Goal: Information Seeking & Learning: Learn about a topic

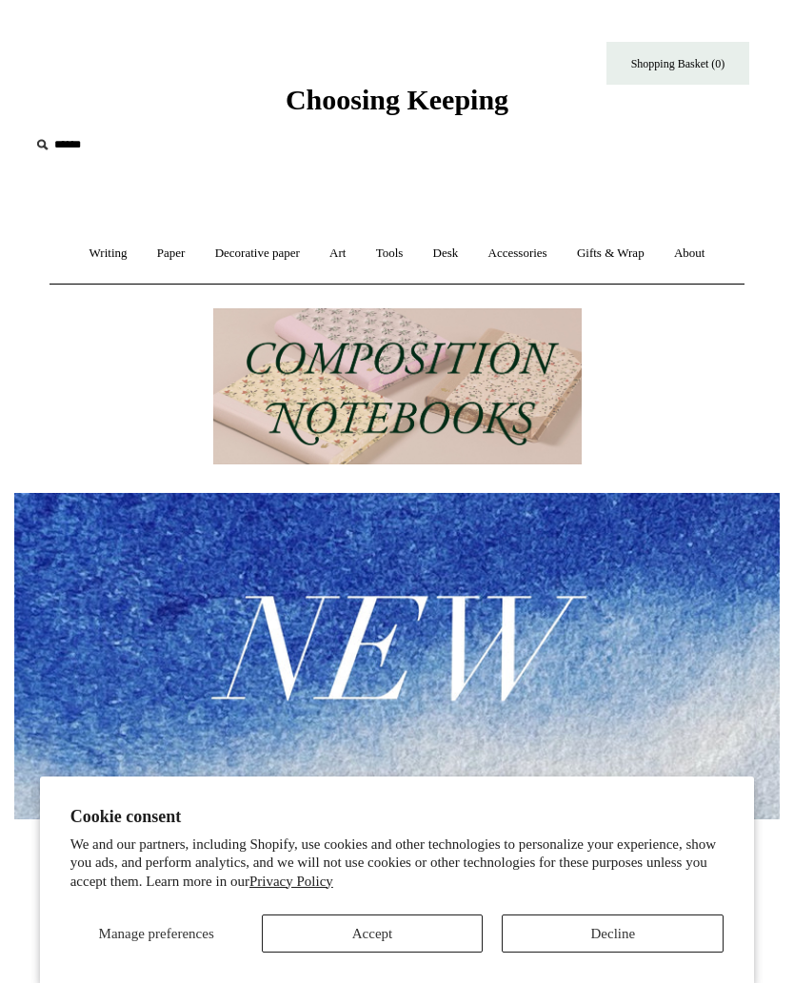
click at [255, 268] on link "Decorative paper +" at bounding box center [257, 253] width 111 height 50
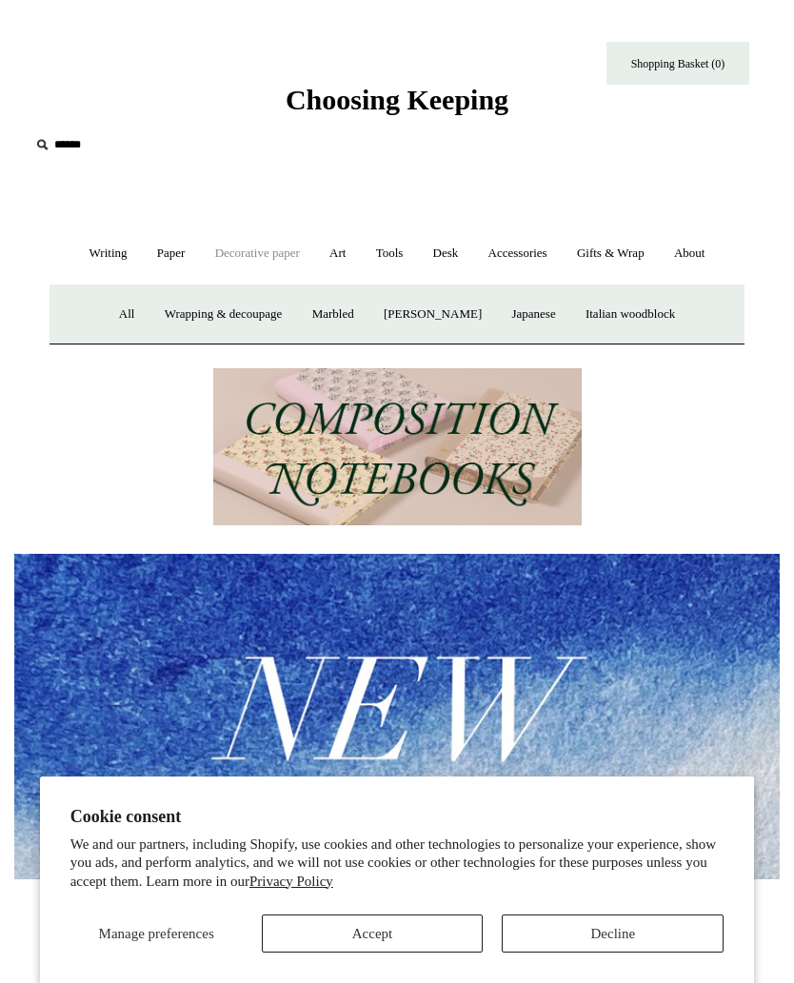
click at [534, 316] on link "Japanese" at bounding box center [533, 314] width 70 height 50
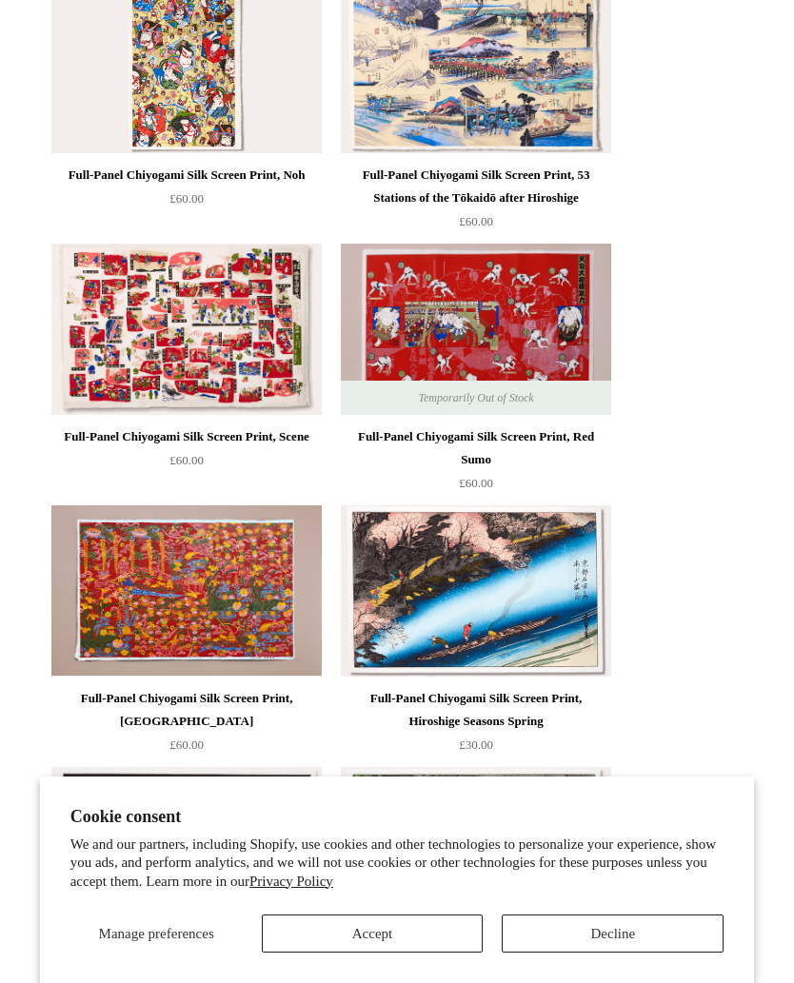
scroll to position [1403, 0]
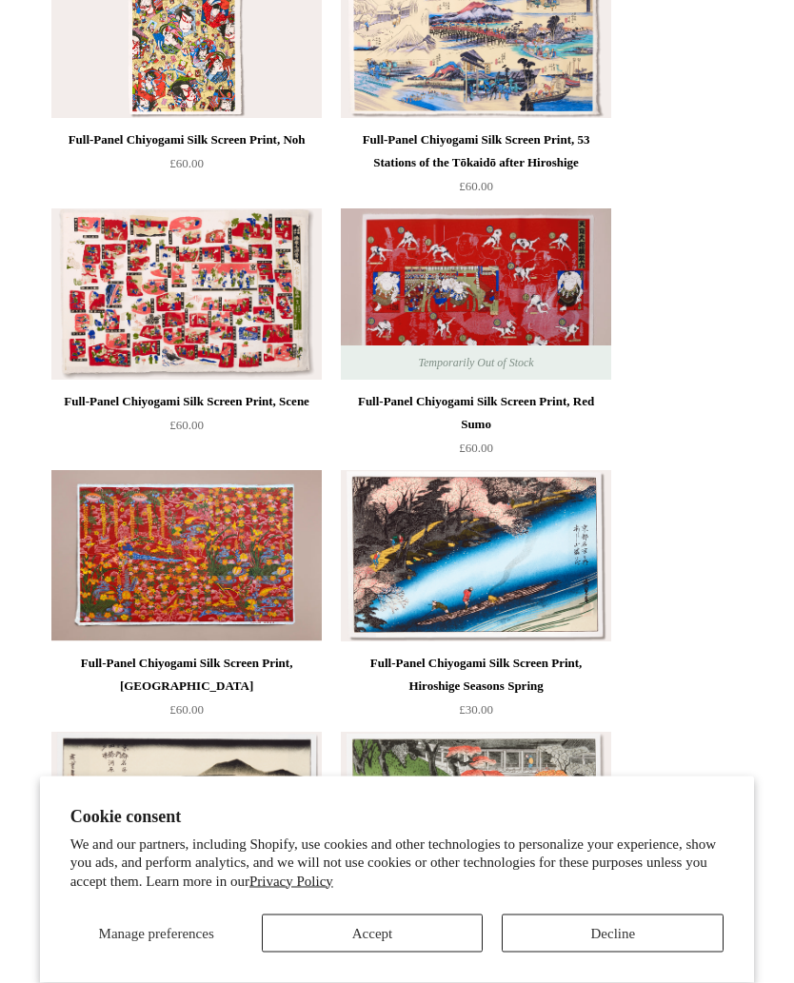
click at [408, 941] on button "Accept" at bounding box center [373, 934] width 222 height 38
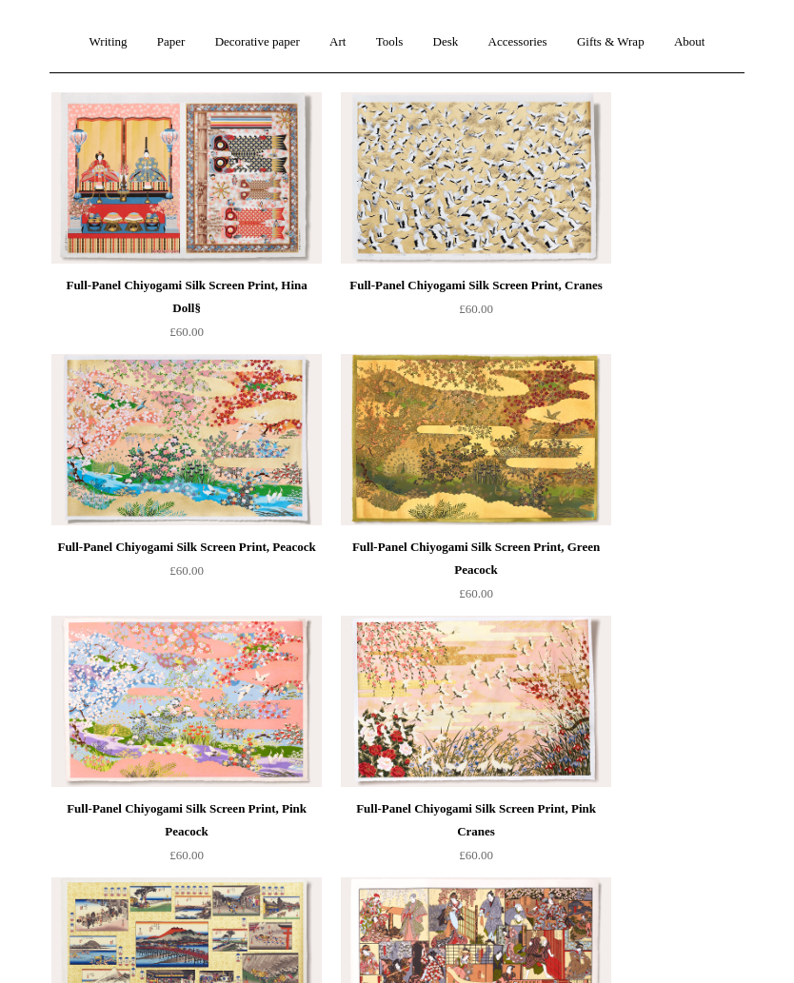
scroll to position [210, 0]
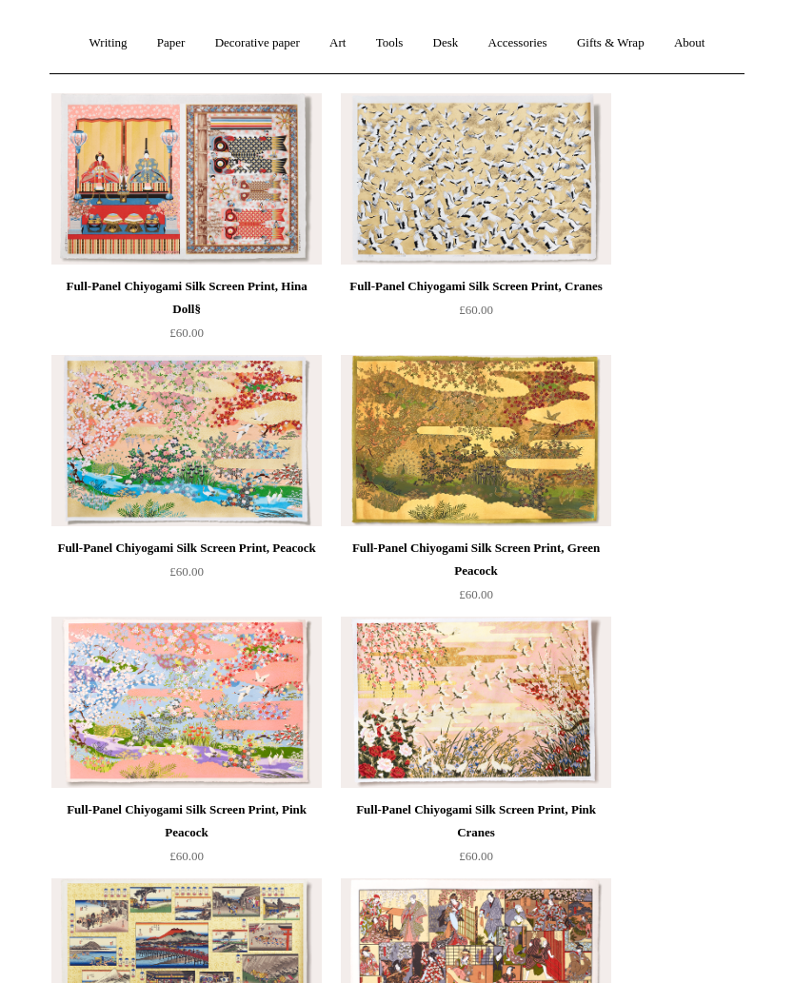
click at [226, 432] on img at bounding box center [186, 440] width 270 height 171
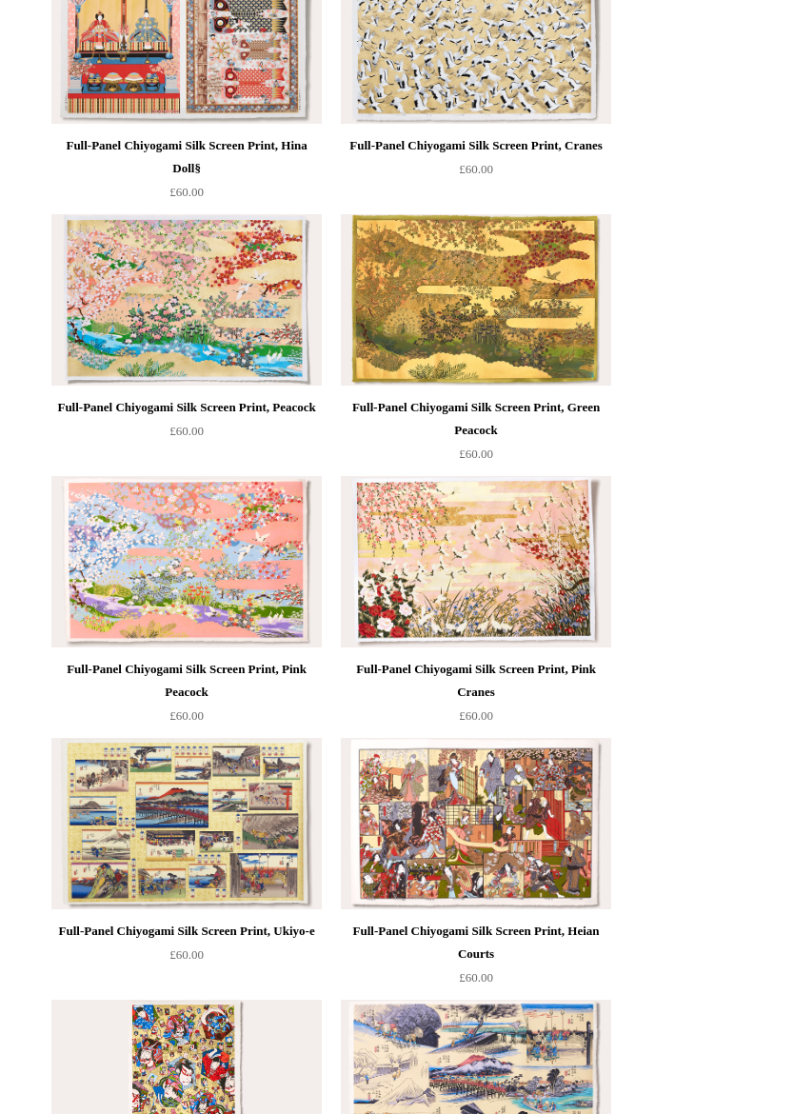
scroll to position [352, 0]
click at [213, 298] on img at bounding box center [186, 298] width 270 height 171
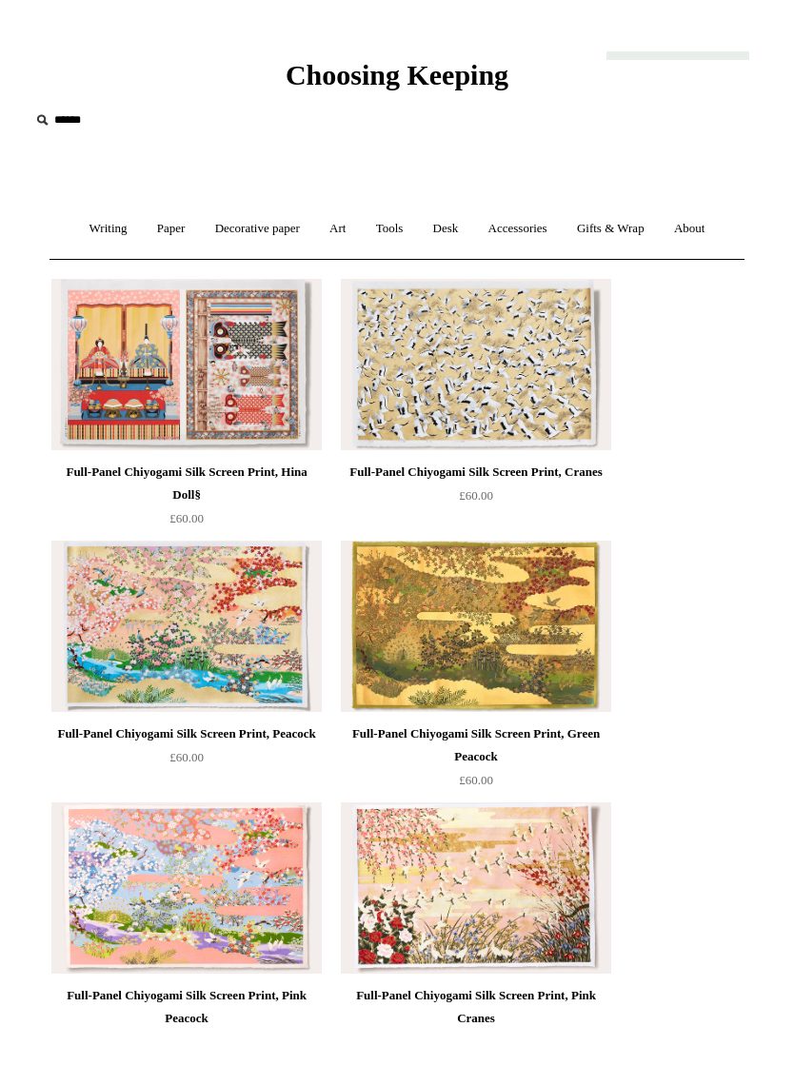
scroll to position [0, 0]
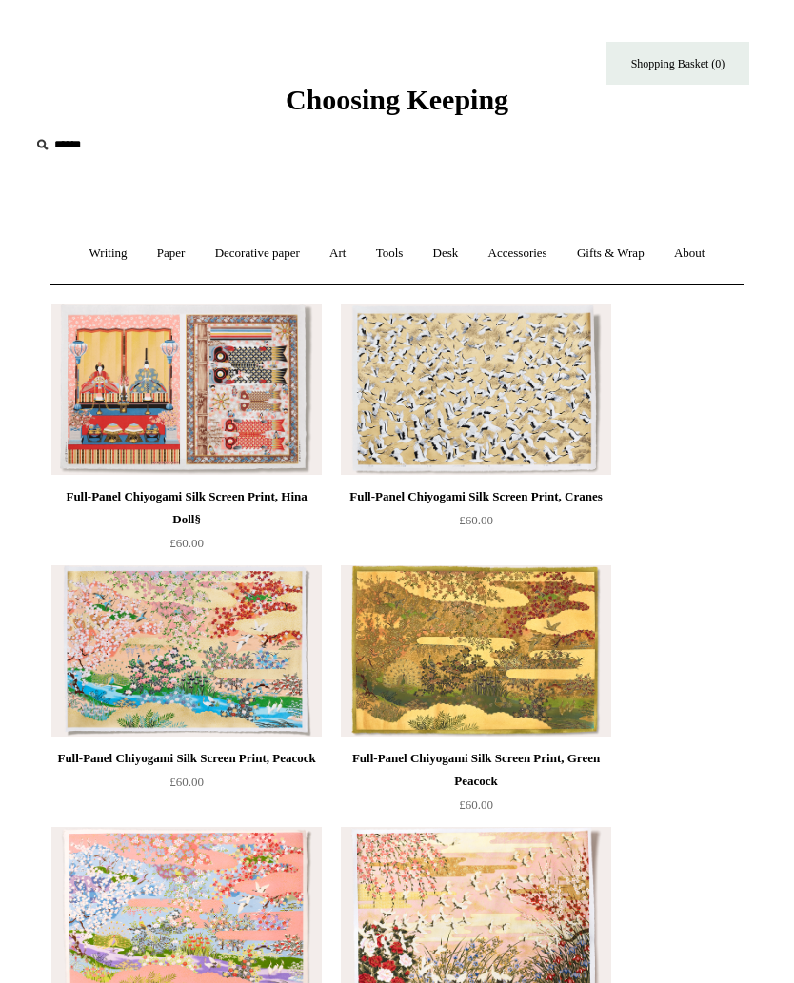
click at [160, 258] on link "Paper +" at bounding box center [171, 253] width 55 height 50
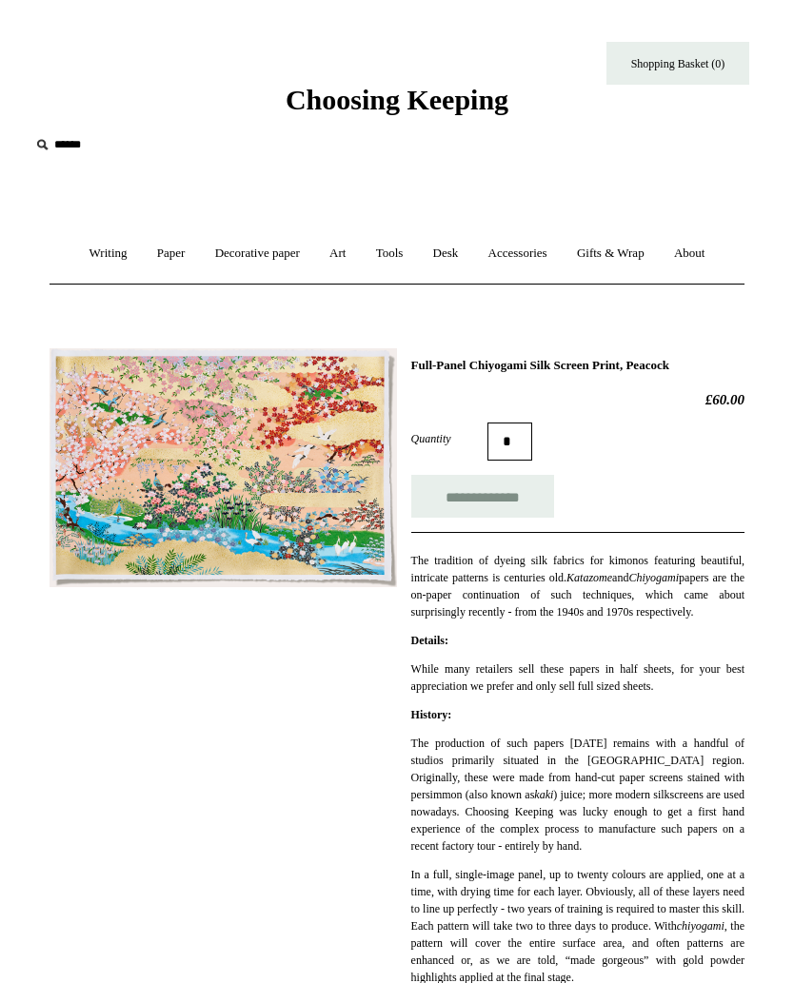
click at [280, 466] on img at bounding box center [223, 468] width 347 height 240
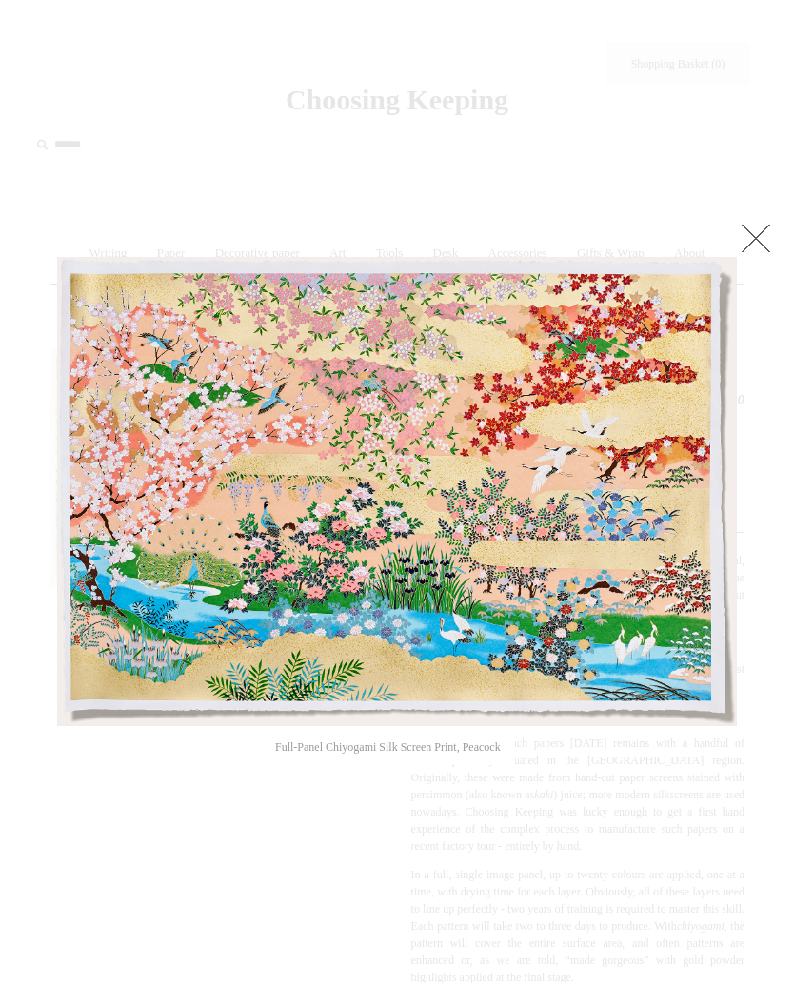
click at [771, 247] on link at bounding box center [756, 238] width 38 height 38
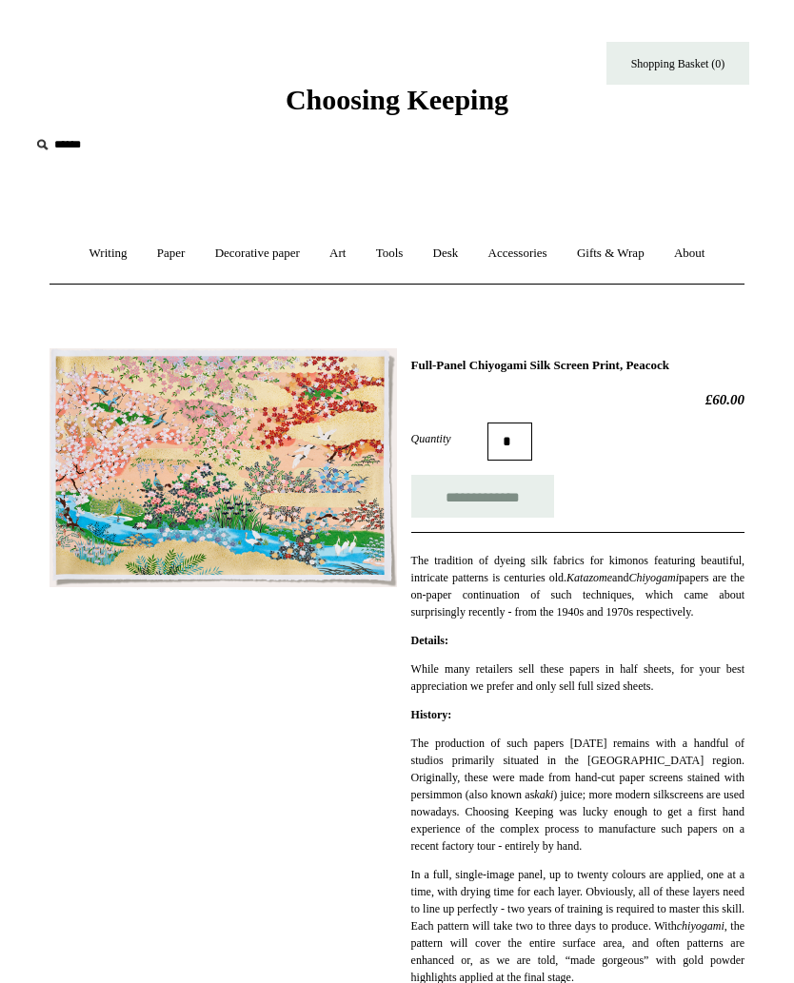
click at [172, 246] on link "Paper +" at bounding box center [171, 253] width 55 height 50
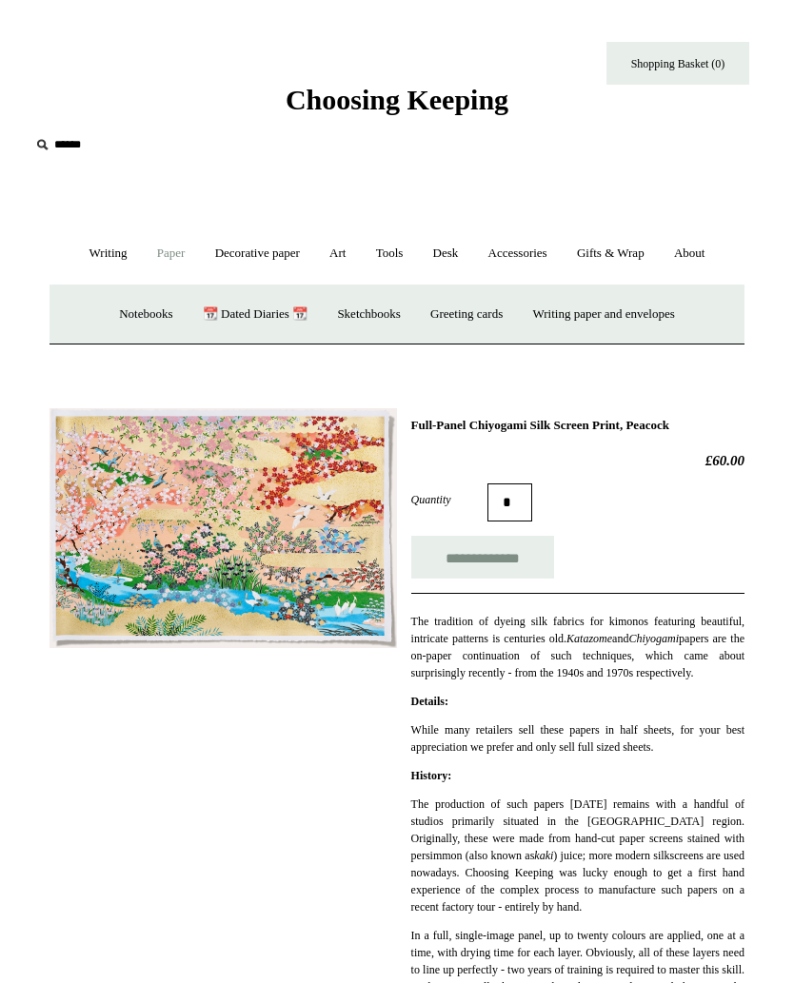
click at [300, 253] on link "Decorative paper +" at bounding box center [257, 253] width 111 height 50
click at [92, 252] on link "Writing +" at bounding box center [108, 253] width 65 height 50
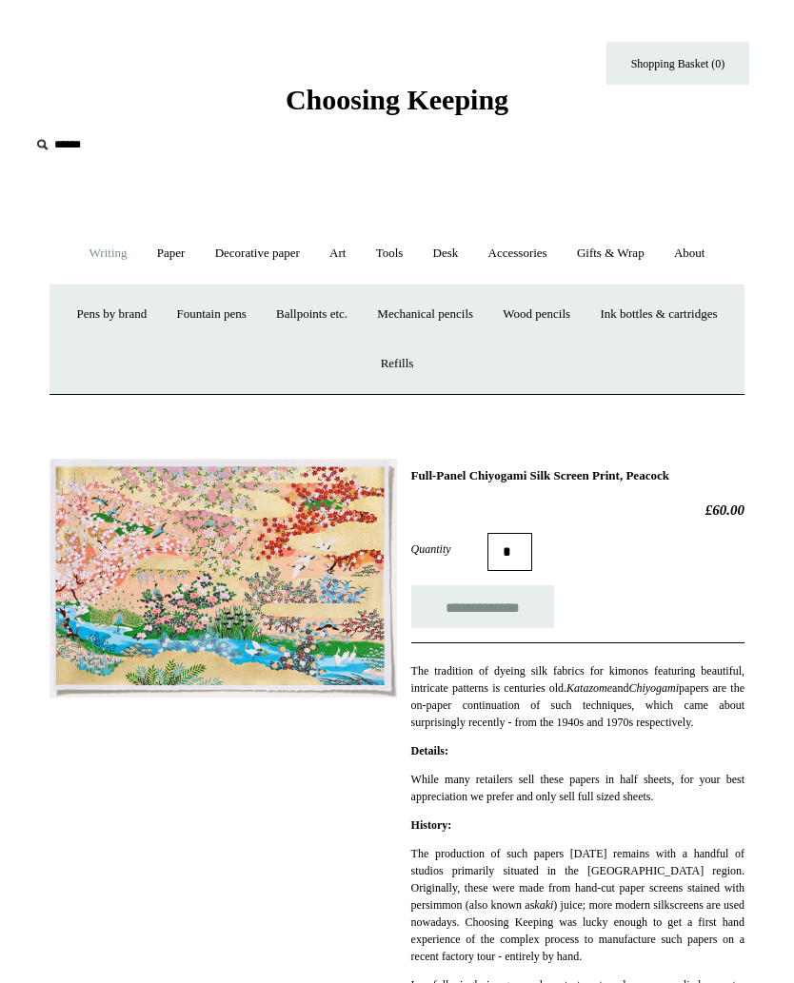
click at [274, 823] on div "**********" at bounding box center [397, 916] width 695 height 943
